Goal: Task Accomplishment & Management: Manage account settings

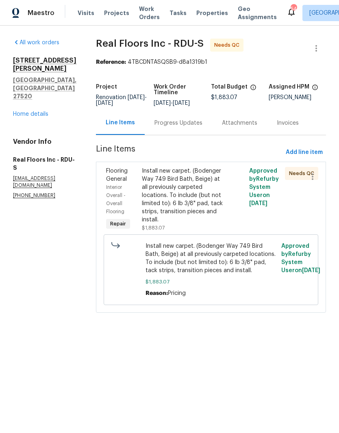
click at [172, 195] on div "Install new carpet. (Bodenger Way 749 Bird Bath, Beige) at all previously carpe…" at bounding box center [184, 195] width 85 height 57
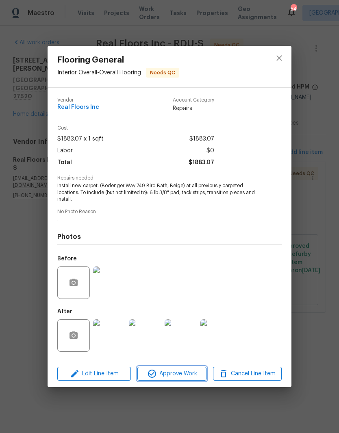
click at [170, 375] on span "Approve Work" at bounding box center [172, 374] width 64 height 10
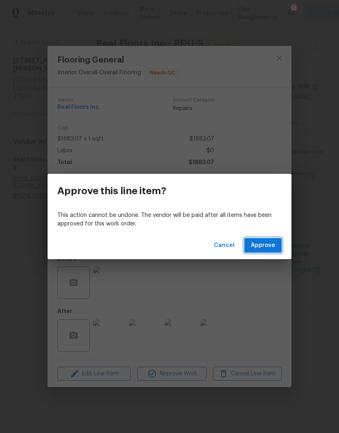
click at [259, 243] on span "Approve" at bounding box center [263, 246] width 24 height 10
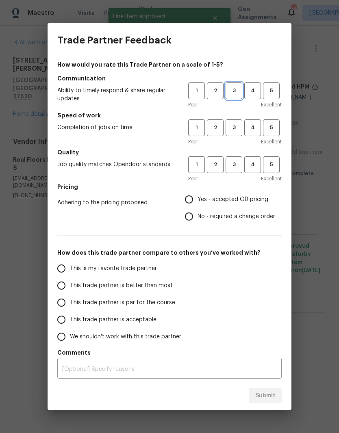
click at [231, 88] on span "3" at bounding box center [233, 90] width 15 height 9
click at [228, 128] on span "3" at bounding box center [233, 127] width 15 height 9
click at [235, 163] on span "3" at bounding box center [233, 164] width 15 height 9
click at [243, 200] on span "Yes - accepted OD pricing" at bounding box center [233, 199] width 71 height 9
click at [198, 200] on input "Yes - accepted OD pricing" at bounding box center [188, 199] width 17 height 17
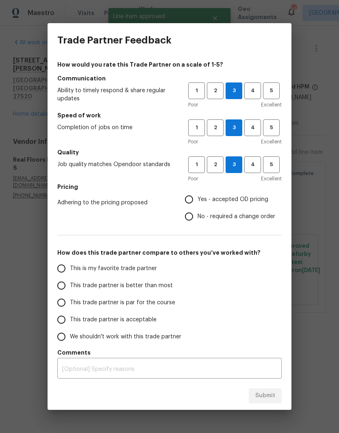
radio input "true"
click at [159, 321] on label "This trade partner is acceptable" at bounding box center [117, 319] width 128 height 17
click at [70, 321] on input "This trade partner is acceptable" at bounding box center [61, 319] width 17 height 17
click at [281, 396] on button "Submit" at bounding box center [265, 396] width 33 height 15
radio input "true"
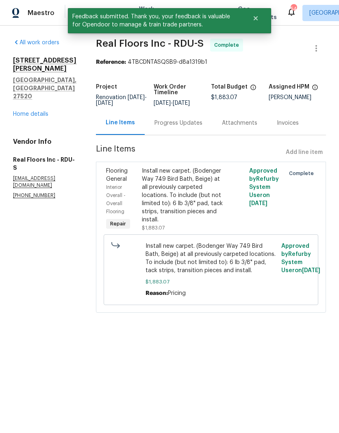
click at [43, 111] on link "Home details" at bounding box center [30, 114] width 35 height 6
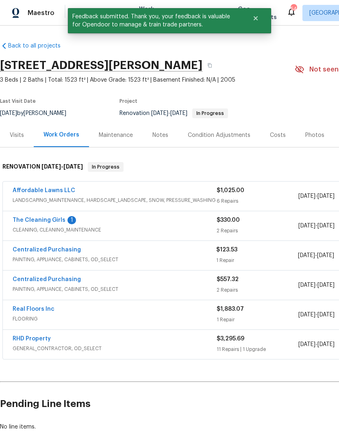
click at [53, 188] on link "Affordable Lawns LLC" at bounding box center [44, 191] width 63 height 6
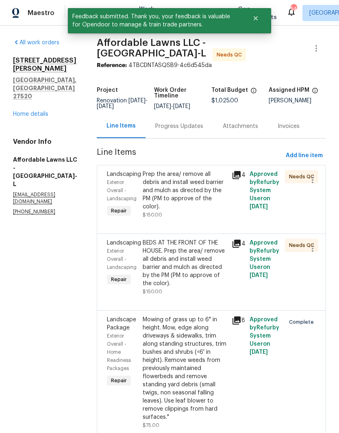
click at [212, 218] on div "Prep the area/ remove all debris and install weed barrier and mulch as directed…" at bounding box center [185, 194] width 84 height 49
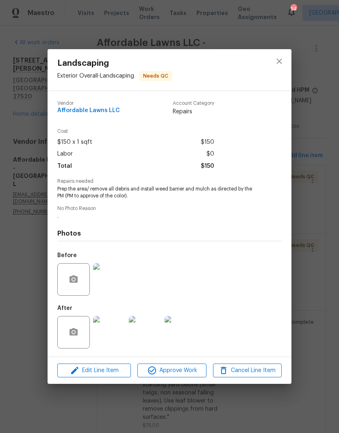
click at [191, 377] on button "Approve Work" at bounding box center [171, 371] width 69 height 14
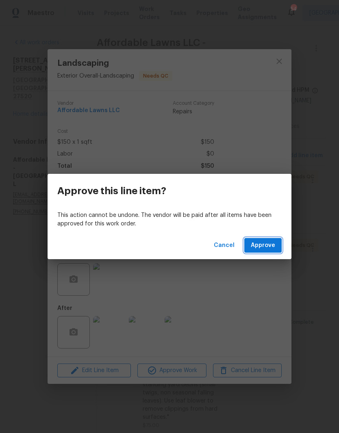
click at [274, 246] on span "Approve" at bounding box center [263, 246] width 24 height 10
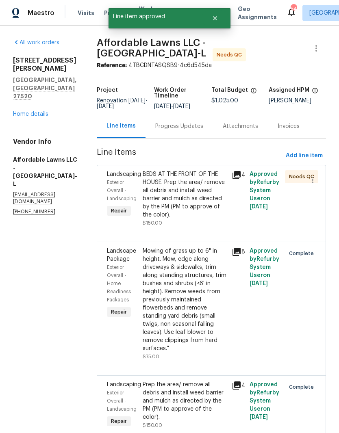
click at [185, 213] on div "BEDS AT THE FRONT OF THE HOUSE. Prep the area/ remove all debris and install we…" at bounding box center [185, 194] width 84 height 49
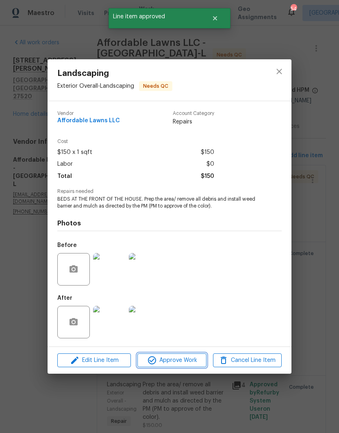
click at [187, 362] on span "Approve Work" at bounding box center [172, 361] width 64 height 10
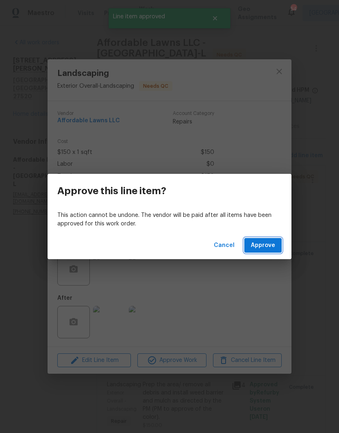
click at [273, 245] on span "Approve" at bounding box center [263, 246] width 24 height 10
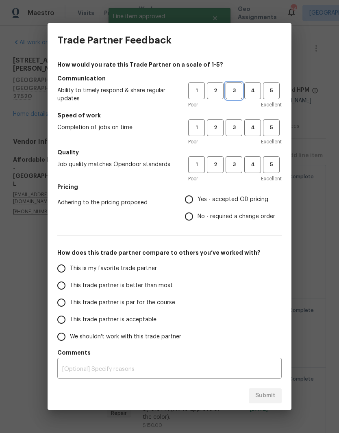
click at [236, 85] on button "3" at bounding box center [234, 91] width 17 height 17
click at [238, 123] on button "3" at bounding box center [234, 127] width 17 height 17
click at [241, 162] on button "3" at bounding box center [234, 164] width 17 height 17
click at [259, 204] on label "Yes - accepted OD pricing" at bounding box center [227, 199] width 95 height 17
click at [198, 204] on input "Yes - accepted OD pricing" at bounding box center [188, 199] width 17 height 17
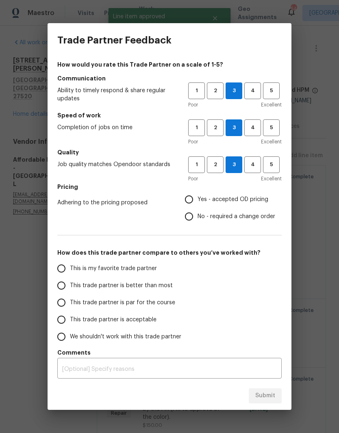
radio input "true"
click at [166, 290] on span "This trade partner is better than most" at bounding box center [121, 286] width 103 height 9
click at [70, 290] on input "This trade partner is better than most" at bounding box center [61, 285] width 17 height 17
radio input "false"
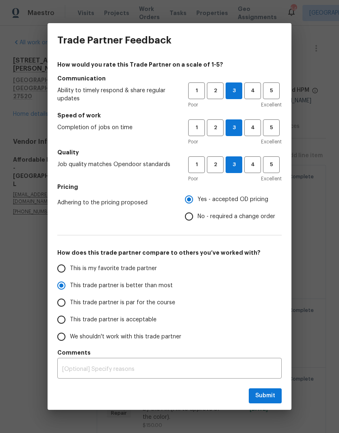
click at [147, 262] on label "This is my favorite trade partner" at bounding box center [117, 268] width 128 height 17
click at [70, 262] on input "This is my favorite trade partner" at bounding box center [61, 268] width 17 height 17
click at [265, 400] on span "Submit" at bounding box center [265, 396] width 20 height 10
radio input "true"
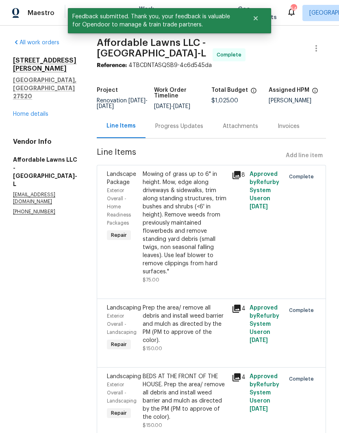
click at [35, 111] on link "Home details" at bounding box center [30, 114] width 35 height 6
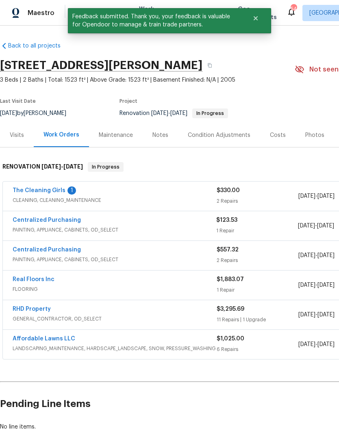
click at [44, 189] on link "The Cleaning Girls" at bounding box center [39, 191] width 53 height 6
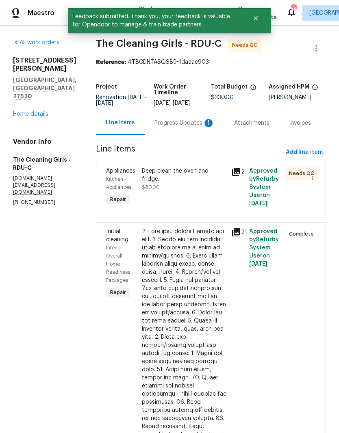
click at [215, 202] on div "Deep clean the oven and fridge. $80.00" at bounding box center [183, 188] width 89 height 46
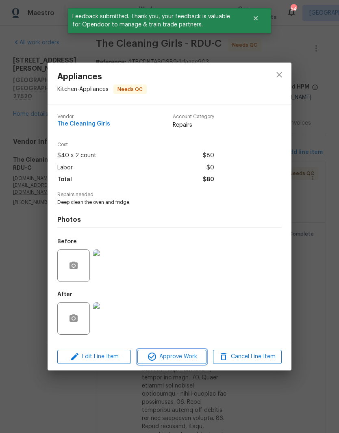
click at [198, 360] on span "Approve Work" at bounding box center [172, 357] width 64 height 10
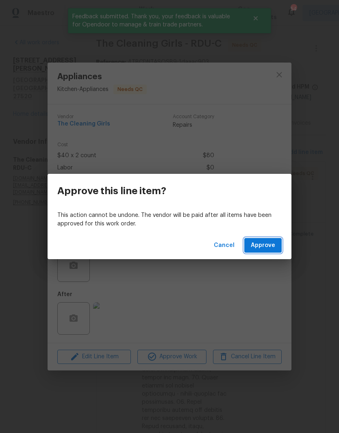
click at [278, 249] on button "Approve" at bounding box center [262, 245] width 37 height 15
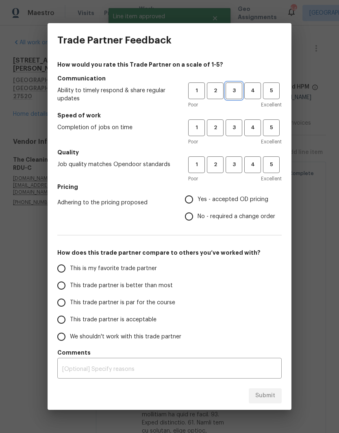
click at [234, 91] on span "3" at bounding box center [233, 90] width 15 height 9
click at [239, 127] on span "3" at bounding box center [233, 127] width 15 height 9
click at [239, 163] on span "3" at bounding box center [233, 164] width 15 height 9
click at [239, 197] on span "Yes - accepted OD pricing" at bounding box center [233, 199] width 71 height 9
click at [198, 197] on input "Yes - accepted OD pricing" at bounding box center [188, 199] width 17 height 17
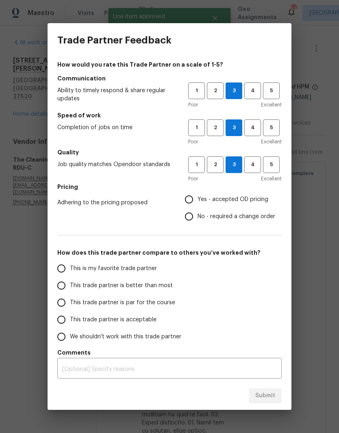
radio input "true"
click at [163, 318] on label "This trade partner is acceptable" at bounding box center [117, 319] width 128 height 17
click at [70, 318] on input "This trade partner is acceptable" at bounding box center [61, 319] width 17 height 17
click at [281, 396] on button "Submit" at bounding box center [265, 396] width 33 height 15
radio input "true"
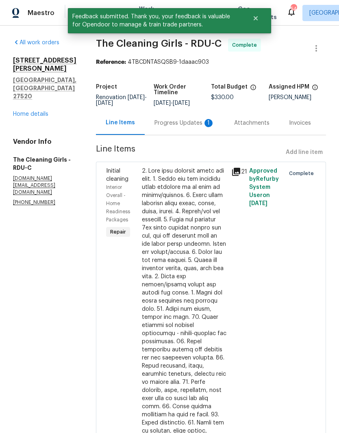
click at [39, 111] on link "Home details" at bounding box center [30, 114] width 35 height 6
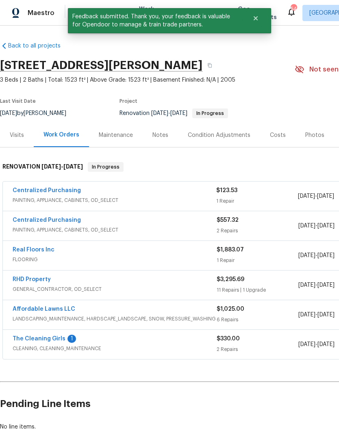
click at [52, 336] on link "The Cleaning Girls" at bounding box center [39, 339] width 53 height 6
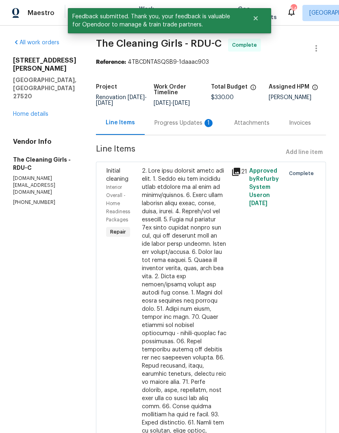
click at [198, 127] on div "Progress Updates 1" at bounding box center [184, 123] width 60 height 8
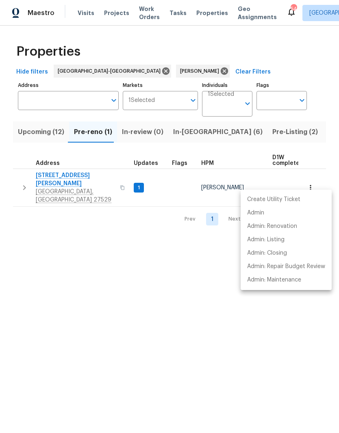
click at [195, 128] on div at bounding box center [169, 216] width 339 height 433
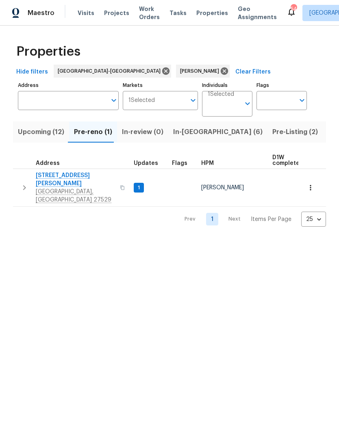
click at [191, 134] on span "In-reno (6)" at bounding box center [217, 131] width 89 height 11
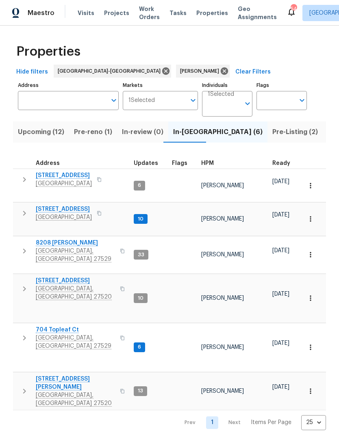
click at [83, 375] on span "[STREET_ADDRESS][PERSON_NAME]" at bounding box center [75, 383] width 79 height 16
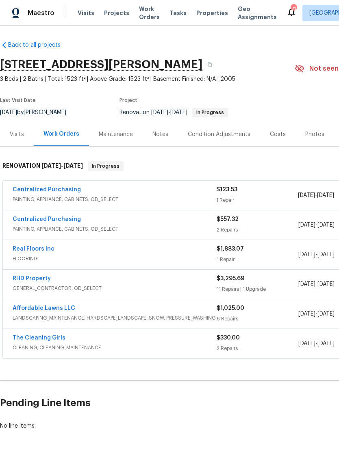
scroll to position [1, 0]
click at [154, 199] on span "PAINTING, APPLIANCE, CABINETS, OD_SELECT" at bounding box center [115, 199] width 204 height 8
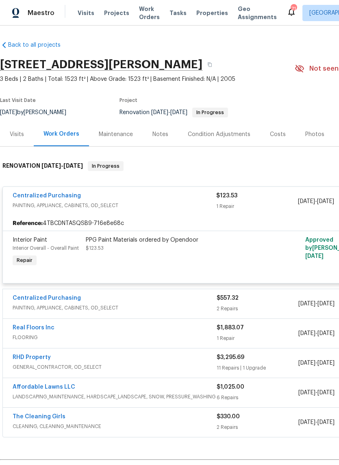
click at [63, 198] on link "Centralized Purchasing" at bounding box center [47, 196] width 68 height 6
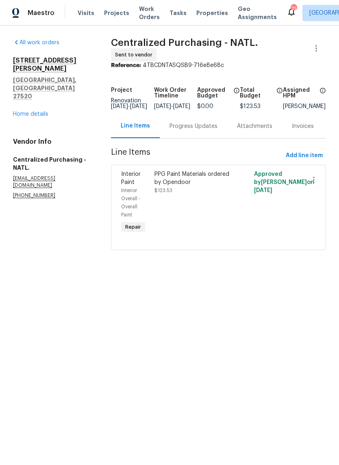
click at [216, 212] on div "PPG Paint Materials ordered by Opendoor $123.53" at bounding box center [193, 203] width 83 height 70
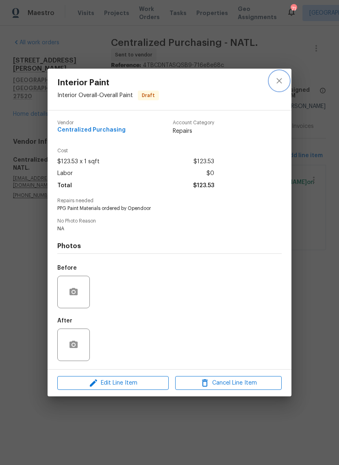
click at [283, 80] on icon "close" at bounding box center [279, 81] width 10 height 10
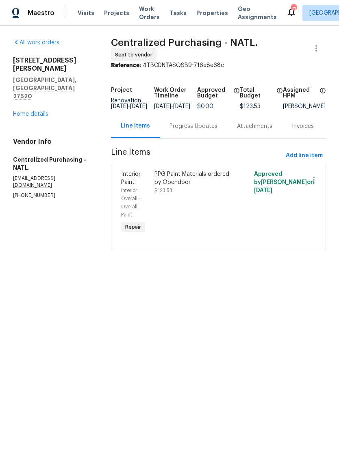
click at [197, 221] on div "PPG Paint Materials ordered by Opendoor $123.53" at bounding box center [193, 203] width 83 height 70
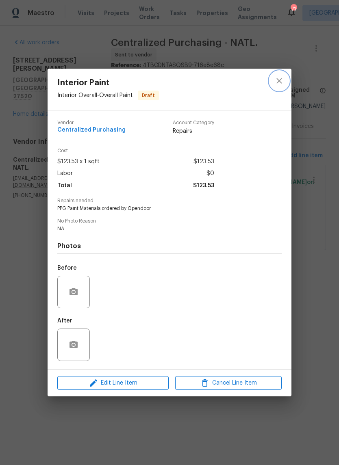
click at [278, 80] on icon "close" at bounding box center [278, 80] width 5 height 5
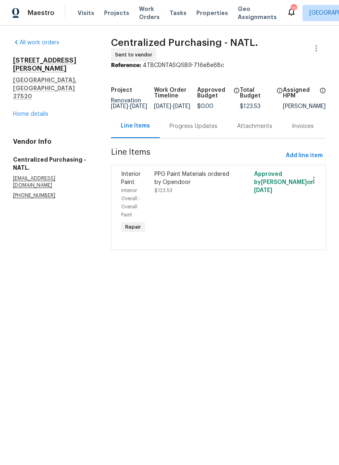
click at [33, 111] on link "Home details" at bounding box center [30, 114] width 35 height 6
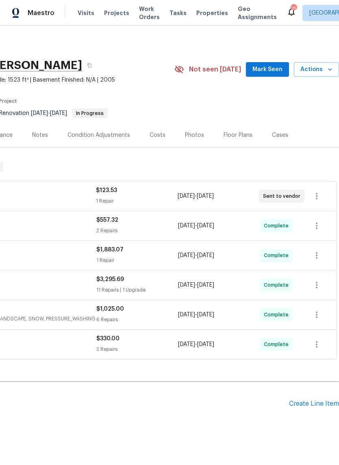
scroll to position [0, 120]
click at [328, 69] on icon "button" at bounding box center [330, 69] width 8 height 8
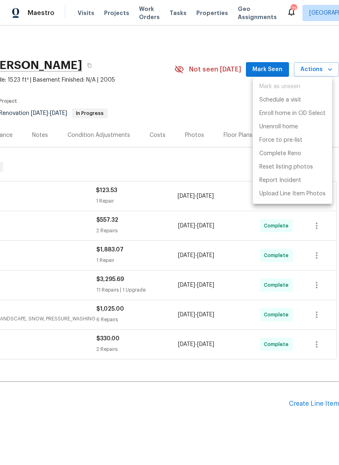
click at [275, 67] on div at bounding box center [169, 232] width 339 height 465
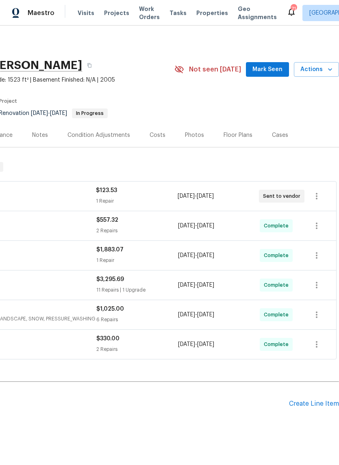
click at [276, 70] on span "Mark Seen" at bounding box center [267, 70] width 30 height 10
click at [325, 75] on button "Actions" at bounding box center [316, 69] width 45 height 15
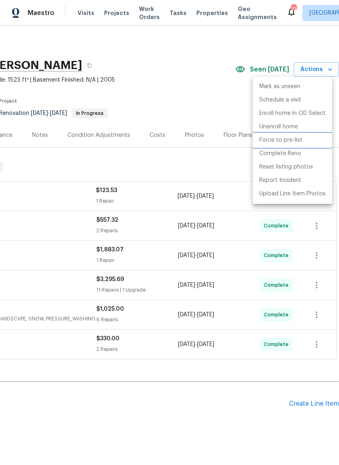
click at [313, 142] on li "Force to pre-list" at bounding box center [292, 140] width 79 height 13
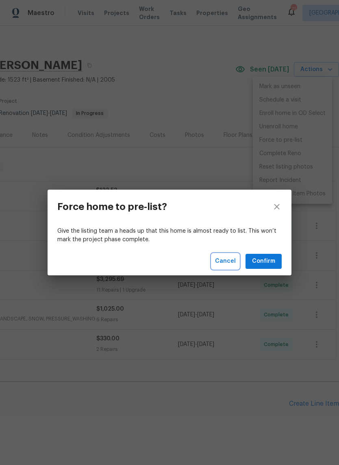
click at [232, 263] on span "Cancel" at bounding box center [225, 261] width 21 height 10
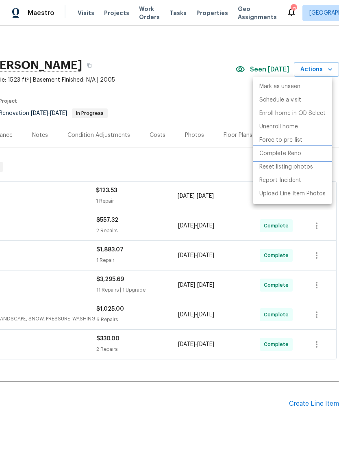
click at [310, 156] on li "Complete Reno" at bounding box center [292, 153] width 79 height 13
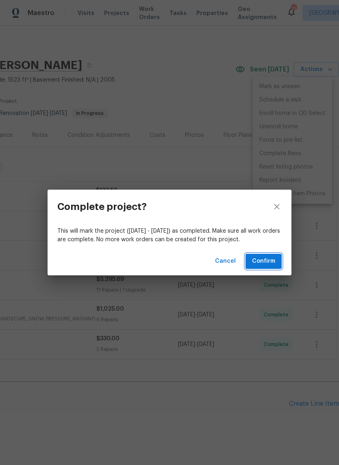
click at [275, 264] on span "Confirm" at bounding box center [263, 261] width 23 height 10
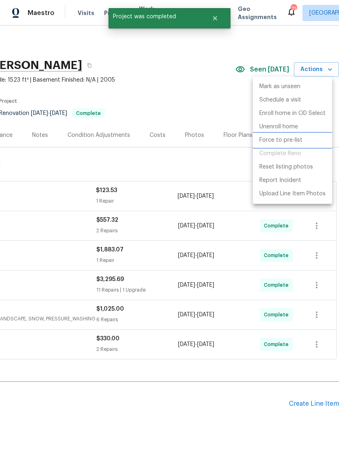
click at [315, 141] on li "Force to pre-list" at bounding box center [292, 140] width 79 height 13
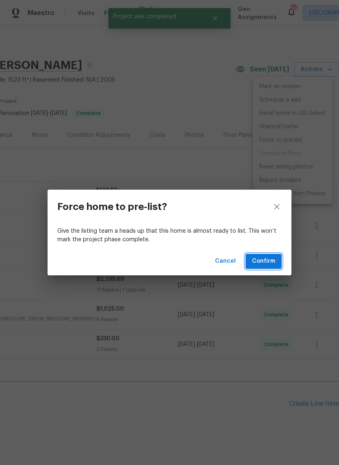
click at [271, 264] on span "Confirm" at bounding box center [263, 261] width 23 height 10
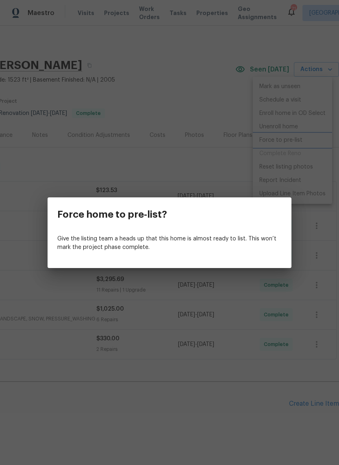
click at [193, 80] on div "Force home to pre-list? Give the listing team a heads up that this home is almo…" at bounding box center [169, 232] width 339 height 465
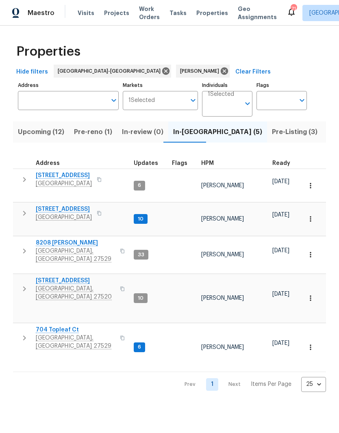
click at [84, 129] on span "Pre-reno (1)" at bounding box center [93, 131] width 38 height 11
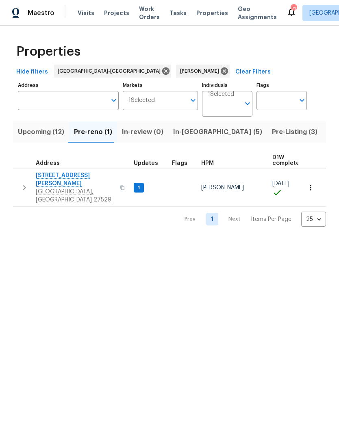
click at [48, 177] on span "[STREET_ADDRESS][PERSON_NAME]" at bounding box center [75, 180] width 79 height 16
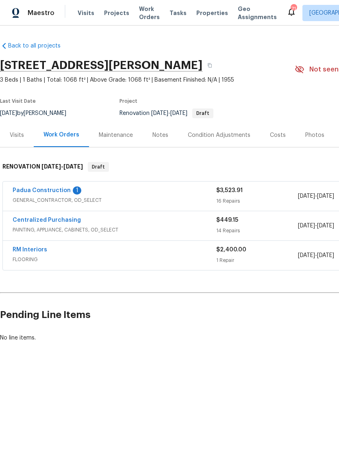
click at [25, 191] on link "Padua Construction" at bounding box center [42, 191] width 58 height 6
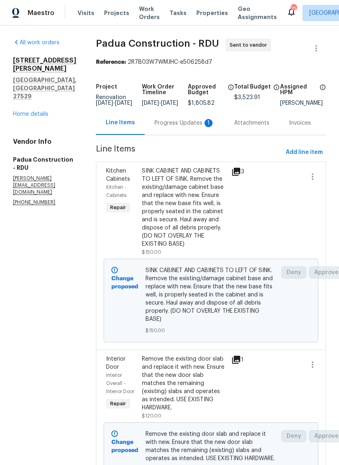
click at [170, 127] on div "Progress Updates 1" at bounding box center [184, 123] width 60 height 8
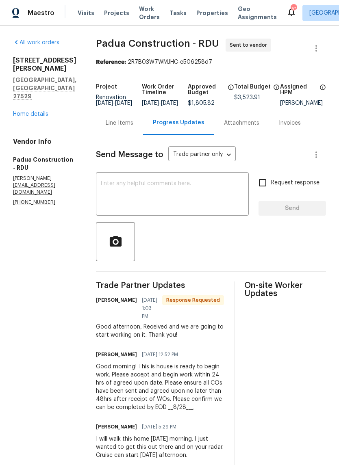
click at [21, 111] on link "Home details" at bounding box center [30, 114] width 35 height 6
